Goal: Task Accomplishment & Management: Complete application form

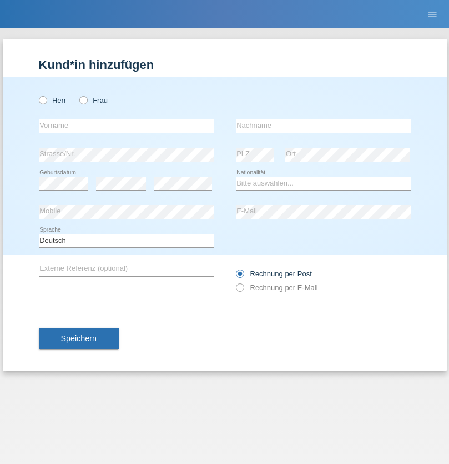
radio input "true"
click at [126, 125] on input "text" at bounding box center [126, 126] width 175 height 14
type input "Erhan"
click at [323, 125] on input "text" at bounding box center [323, 126] width 175 height 14
type input "Mete"
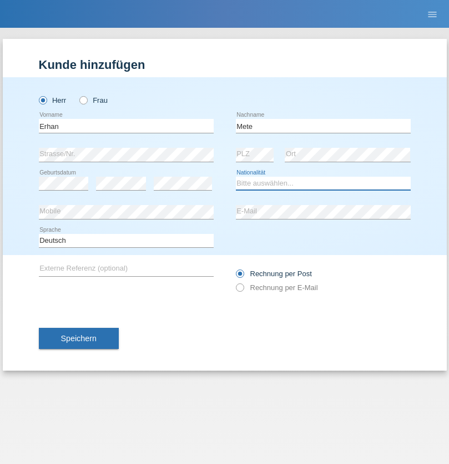
select select "AT"
select select "C"
select select "01"
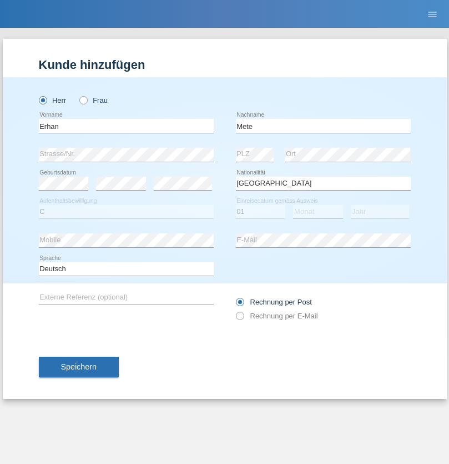
select select "02"
select select "2021"
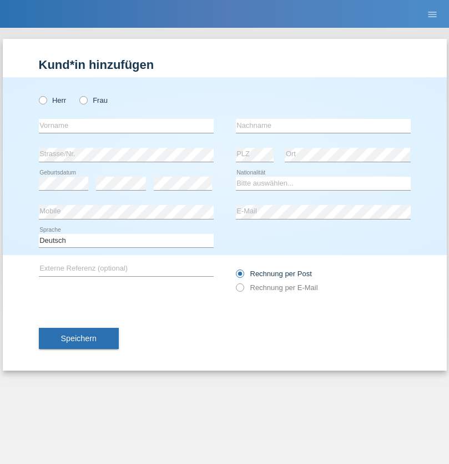
radio input "true"
click at [126, 125] on input "text" at bounding box center [126, 126] width 175 height 14
type input "Mario"
click at [323, 125] on input "text" at bounding box center [323, 126] width 175 height 14
type input "Skerlak"
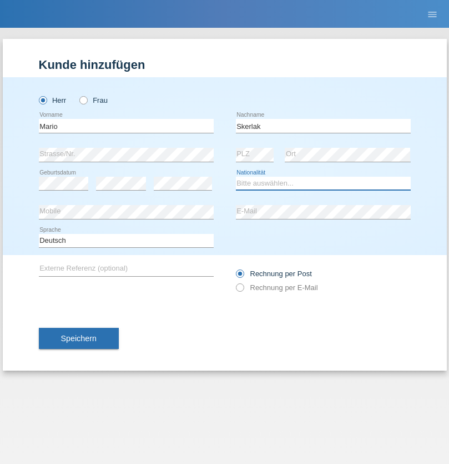
select select "SI"
select select "C"
select select "30"
select select "05"
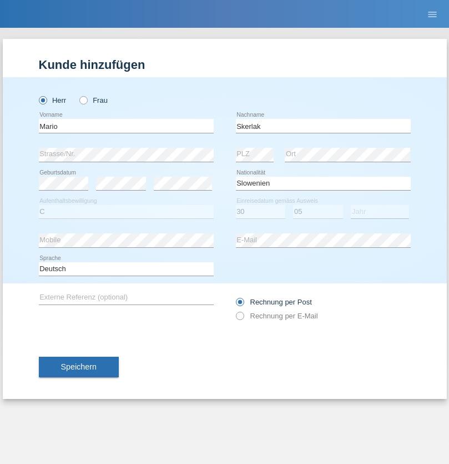
select select "2021"
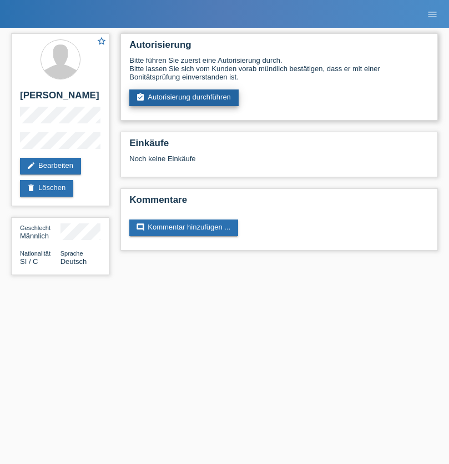
click at [184, 98] on link "assignment_turned_in Autorisierung durchführen" at bounding box center [183, 97] width 109 height 17
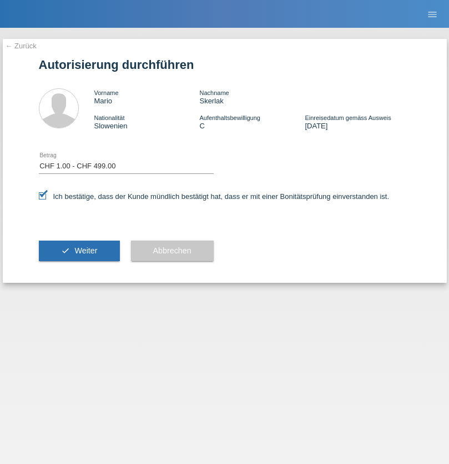
select select "1"
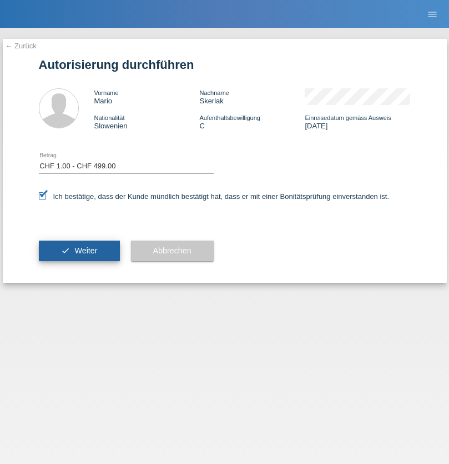
click at [79, 250] on span "Weiter" at bounding box center [85, 250] width 23 height 9
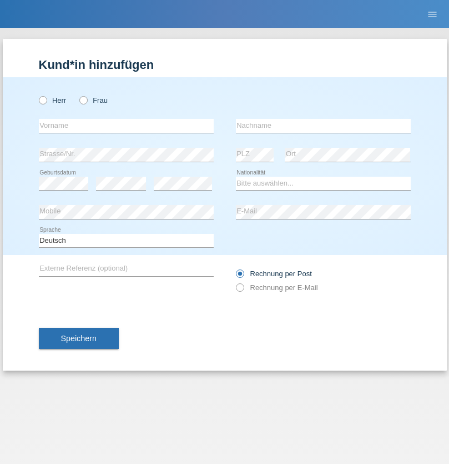
radio input "true"
click at [126, 125] on input "text" at bounding box center [126, 126] width 175 height 14
type input "Erhan"
click at [323, 125] on input "text" at bounding box center [323, 126] width 175 height 14
type input "Mete"
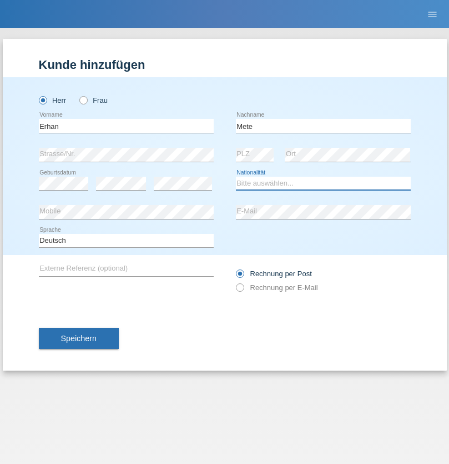
select select "AT"
select select "C"
select select "01"
select select "02"
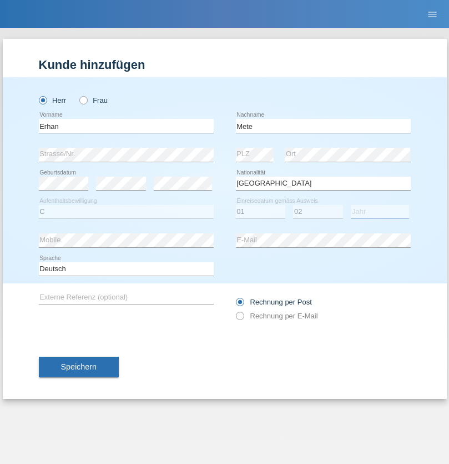
select select "2021"
